Goal: Navigation & Orientation: Find specific page/section

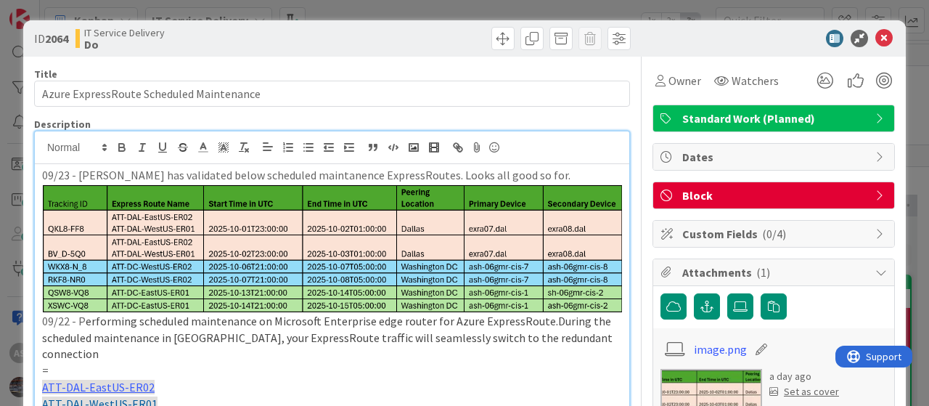
scroll to position [30, 0]
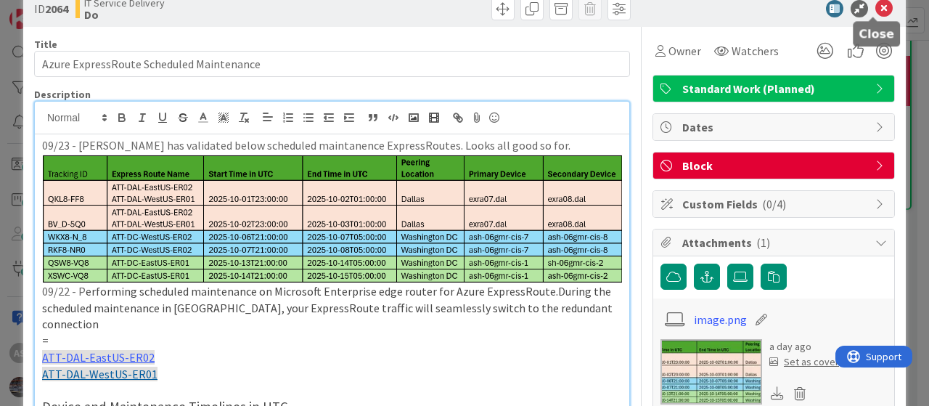
click at [876, 2] on icon at bounding box center [884, 8] width 17 height 17
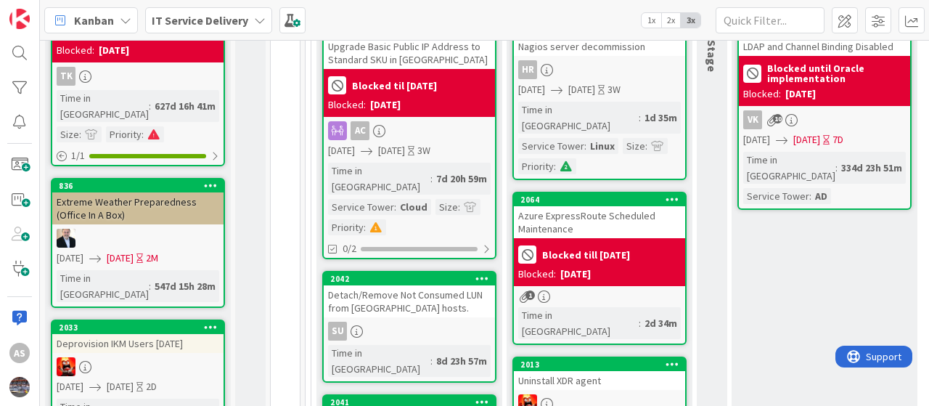
click at [259, 19] on icon at bounding box center [260, 21] width 12 height 12
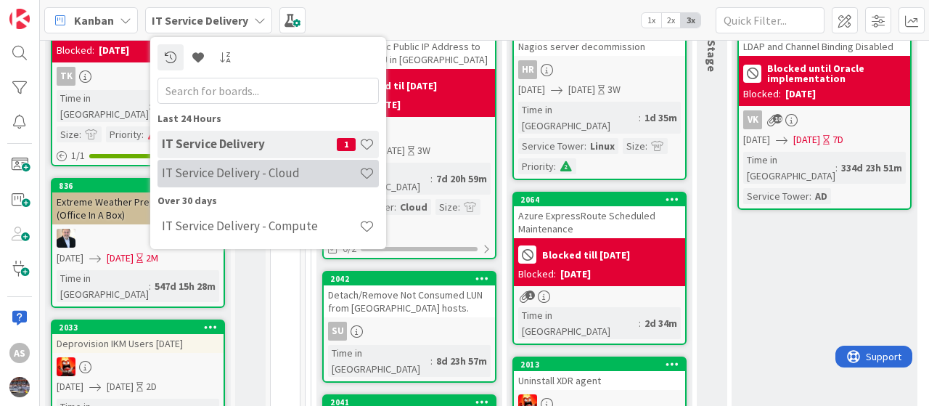
click at [229, 173] on h4 "IT Service Delivery - Cloud" at bounding box center [261, 173] width 198 height 15
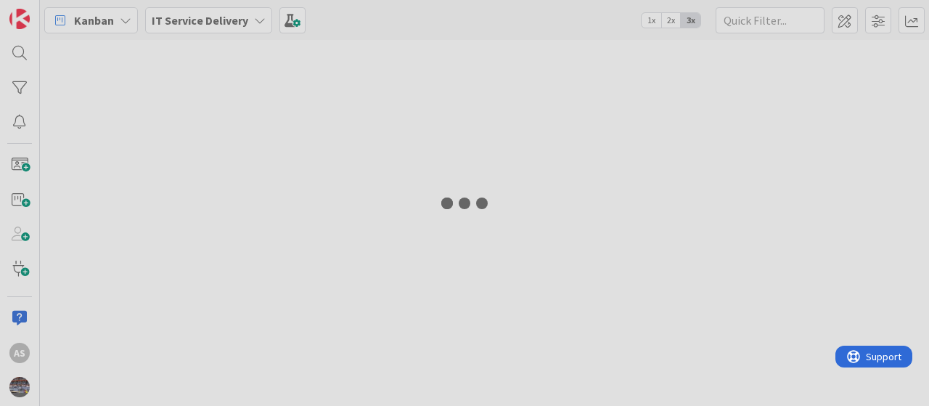
click at [250, 18] on div at bounding box center [464, 203] width 929 height 406
click at [253, 17] on div at bounding box center [464, 203] width 929 height 406
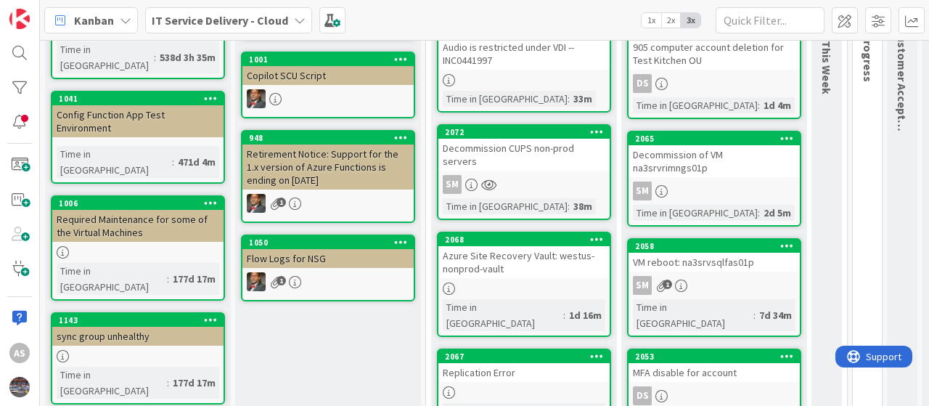
scroll to position [179, 0]
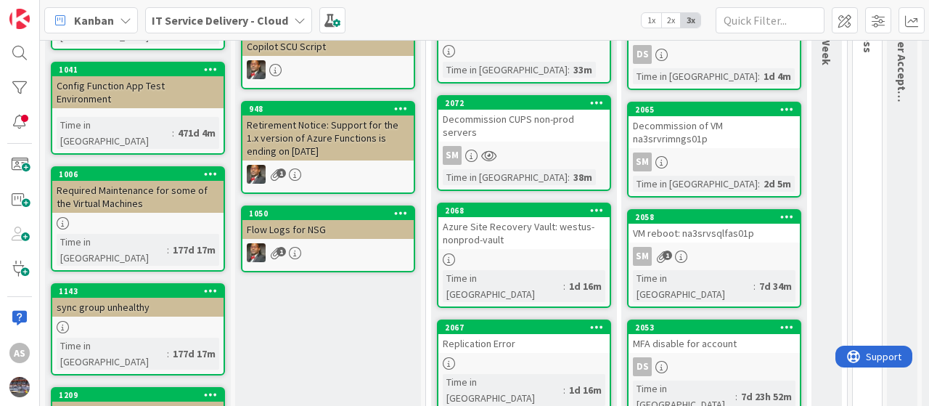
click at [475, 337] on link "2067 Replication Error Time in Column : 1d 16m" at bounding box center [524, 365] width 174 height 92
